Goal: Use online tool/utility: Utilize a website feature to perform a specific function

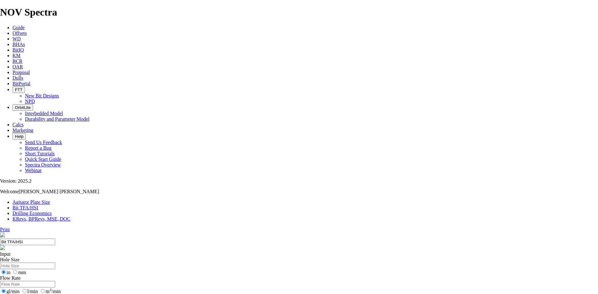
click at [55, 263] on input "Hole Size" at bounding box center [27, 266] width 55 height 7
type input "12.25"
click at [55, 281] on input "Flow Rate" at bounding box center [27, 284] width 55 height 7
type input "900"
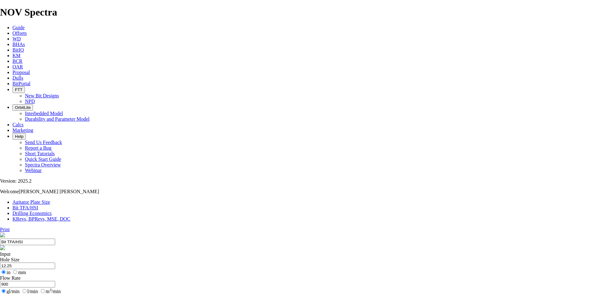
type input "9.6"
drag, startPoint x: 240, startPoint y: 163, endPoint x: 227, endPoint y: 165, distance: 12.9
type input "5"
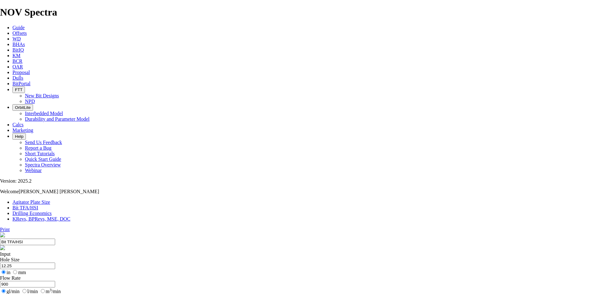
select select "number:15"
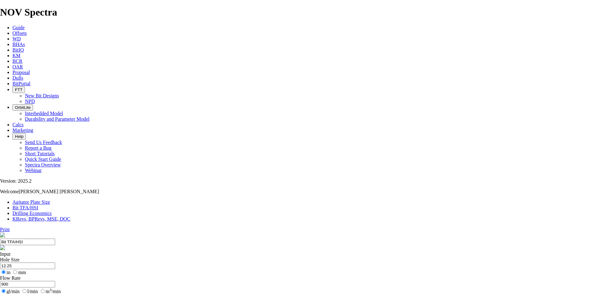
select select "number:15"
select select "number:16"
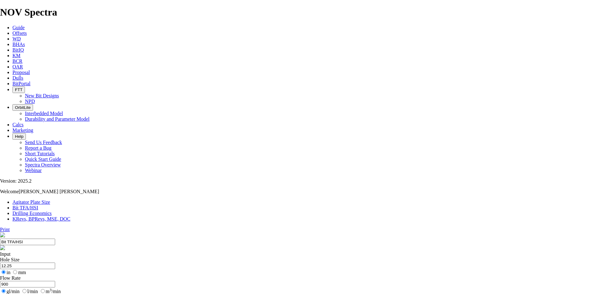
select select "number:16"
drag, startPoint x: 220, startPoint y: 98, endPoint x: 152, endPoint y: 72, distance: 72.7
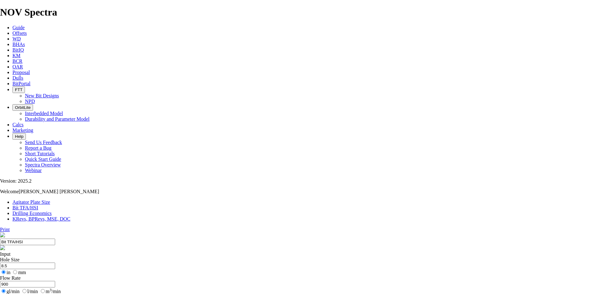
type input "8.5"
drag, startPoint x: 206, startPoint y: 119, endPoint x: 182, endPoint y: 108, distance: 25.5
type input "550"
drag, startPoint x: 204, startPoint y: 141, endPoint x: 170, endPoint y: 141, distance: 33.9
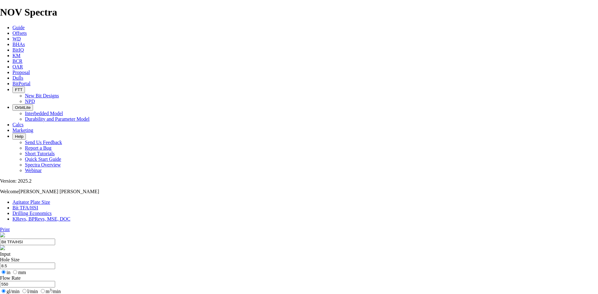
type input "9.3"
type input "6"
select select "number:0"
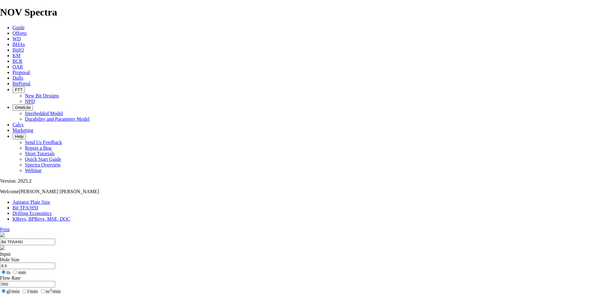
select select "number:0"
drag, startPoint x: 224, startPoint y: 164, endPoint x: 230, endPoint y: 164, distance: 5.9
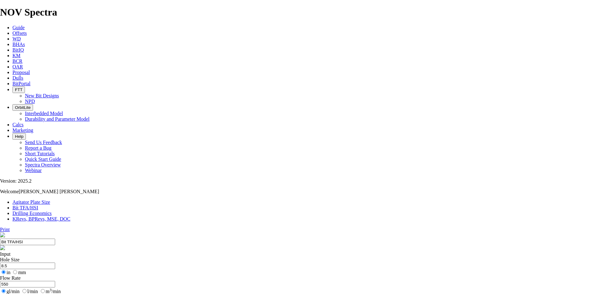
type input "6"
select select "number:13"
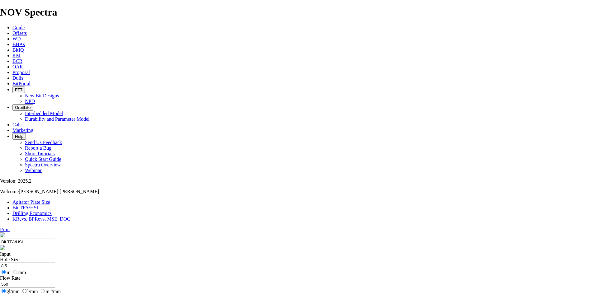
select select "number:13"
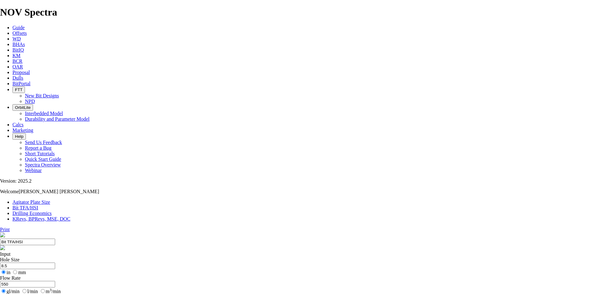
select select "number:12"
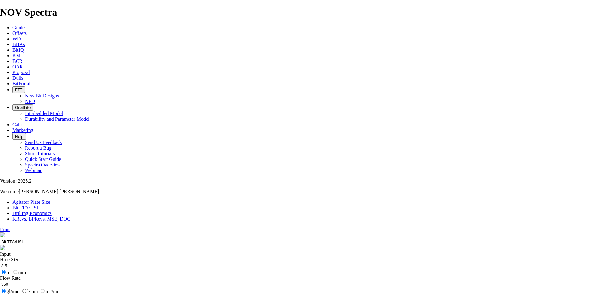
select select "number:12"
